Goal: Task Accomplishment & Management: Use online tool/utility

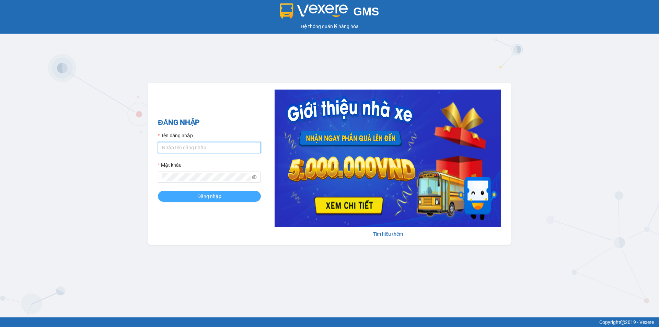
type input "camloan.cuctunglimo"
click at [229, 197] on button "Đăng nhập" at bounding box center [209, 196] width 103 height 11
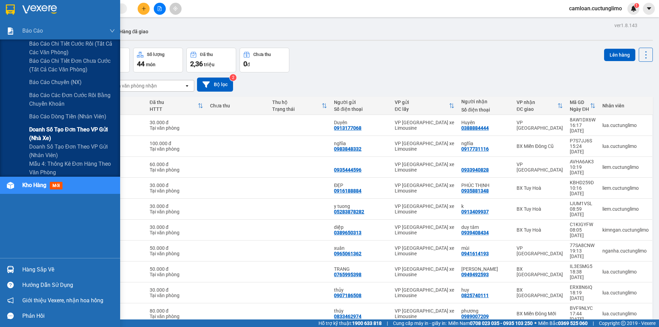
click at [55, 132] on span "Doanh số tạo đơn theo VP gửi (nhà xe)" at bounding box center [72, 133] width 86 height 17
